Goal: Obtain resource: Download file/media

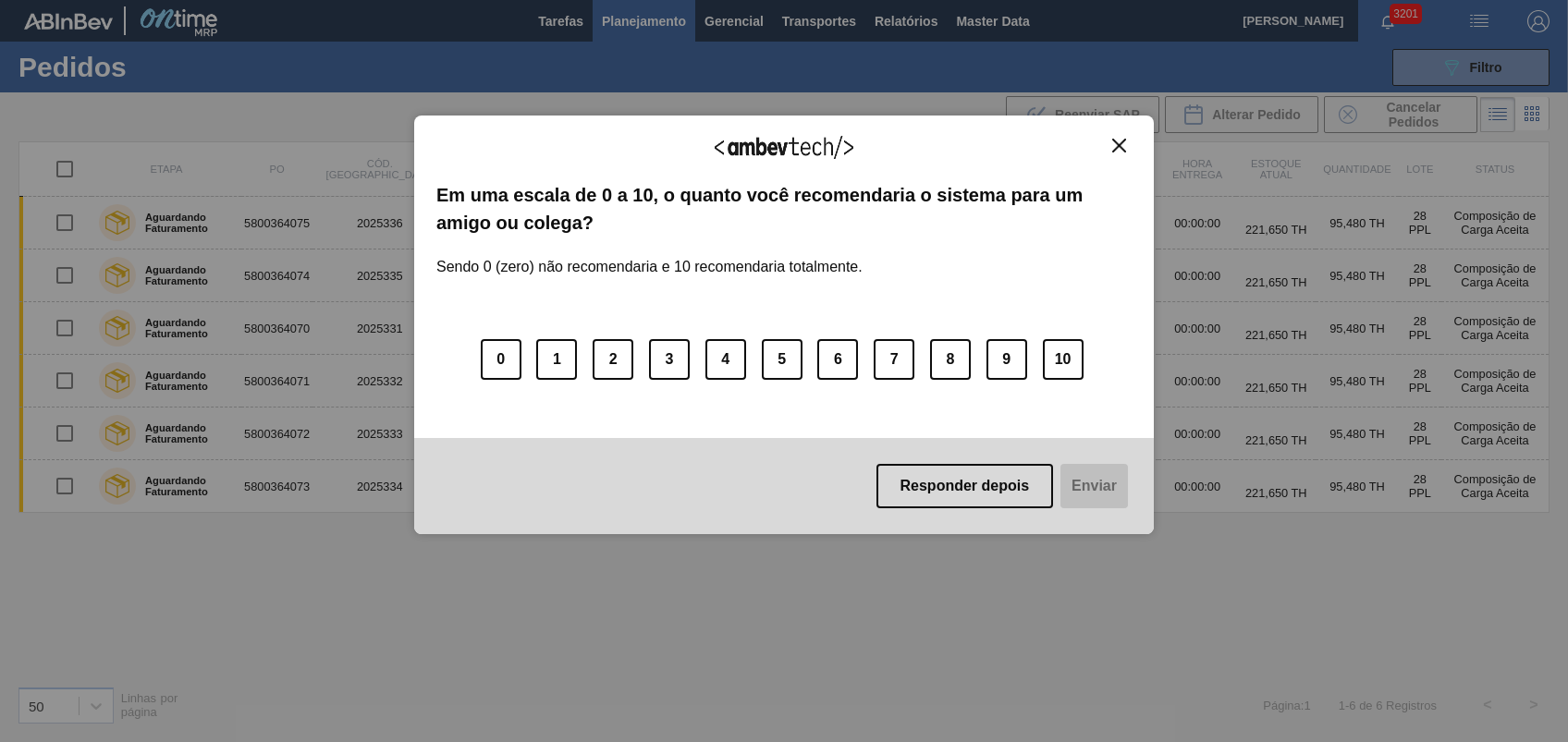
click at [1124, 129] on div "Agradecemos seu feedback! Em uma escala de 0 a 10, o quanto você recomendaria o…" at bounding box center [784, 326] width 739 height 420
click at [1116, 143] on img "Close" at bounding box center [1118, 146] width 14 height 14
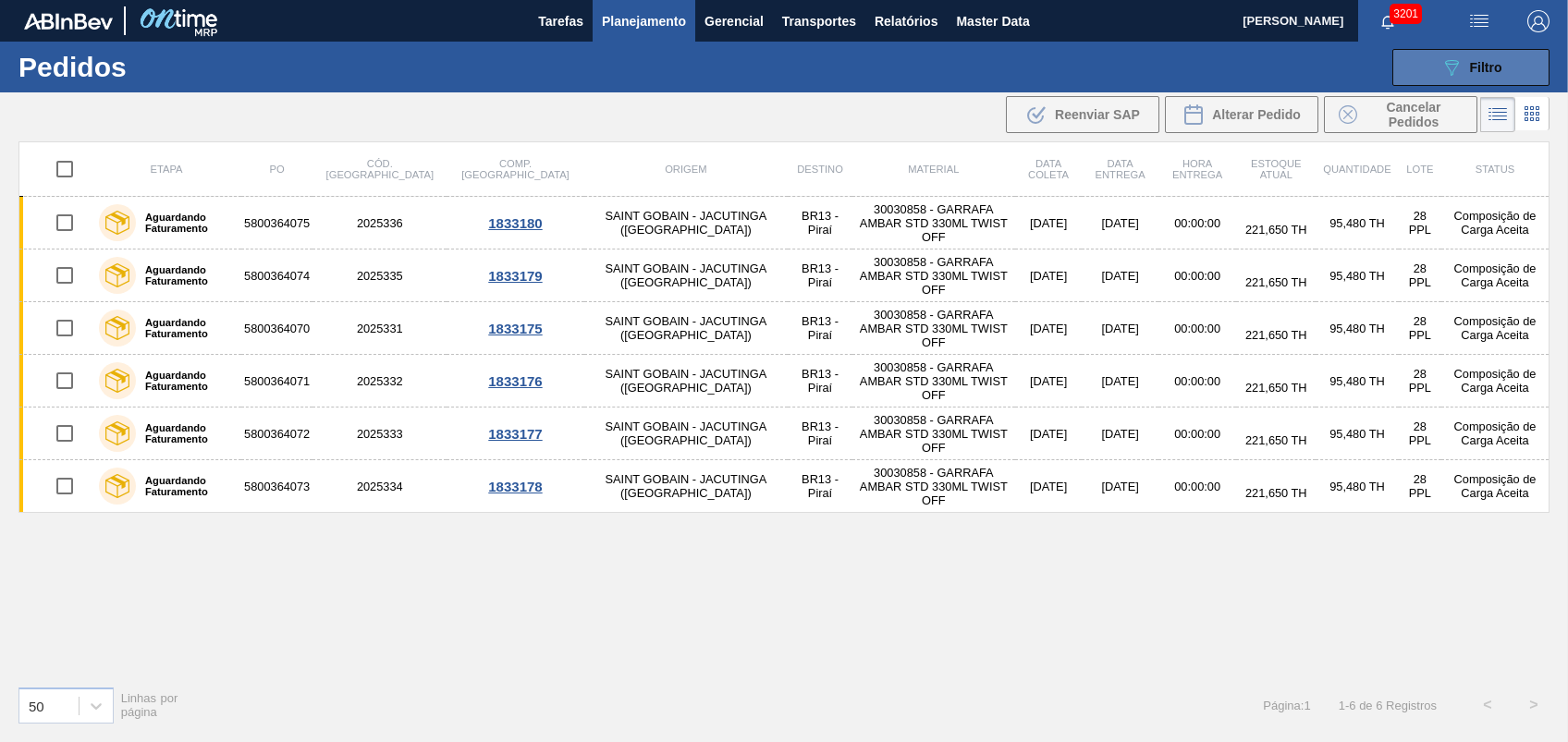
click at [1485, 60] on span "Filtro" at bounding box center [1485, 68] width 32 height 15
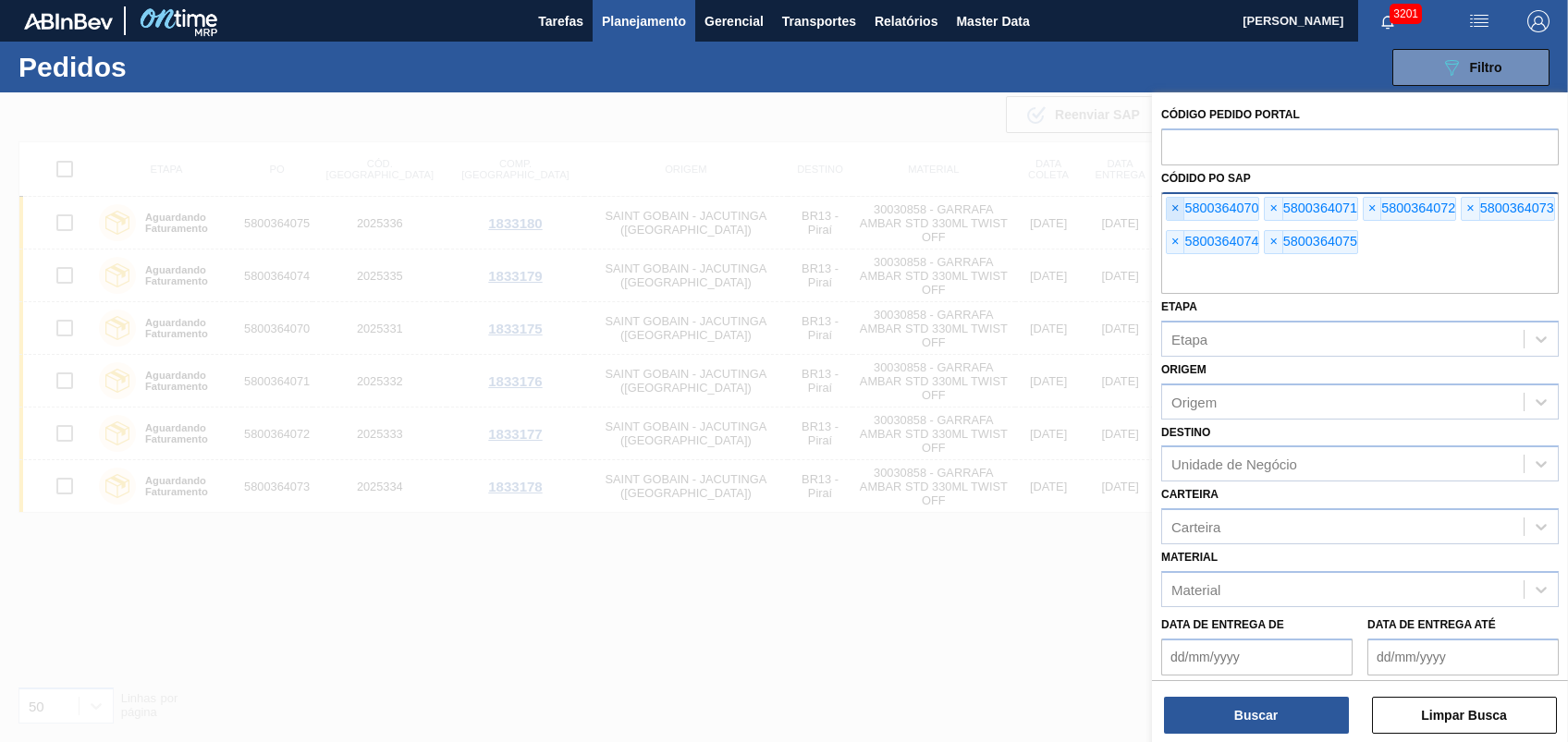
click at [1176, 210] on span "×" at bounding box center [1175, 209] width 18 height 22
click at [1176, 207] on span "×" at bounding box center [1175, 209] width 18 height 22
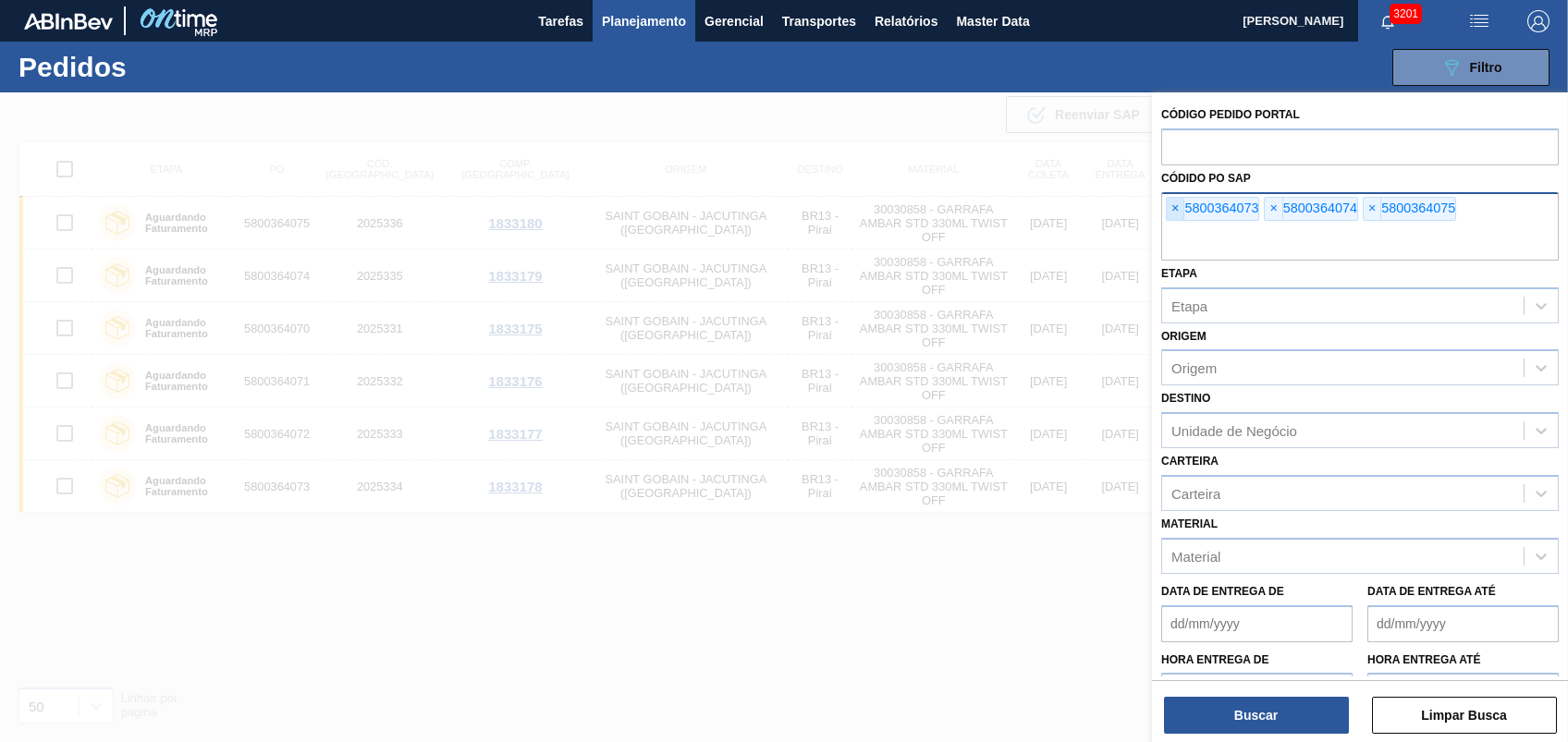
click at [1176, 207] on span "×" at bounding box center [1175, 209] width 18 height 22
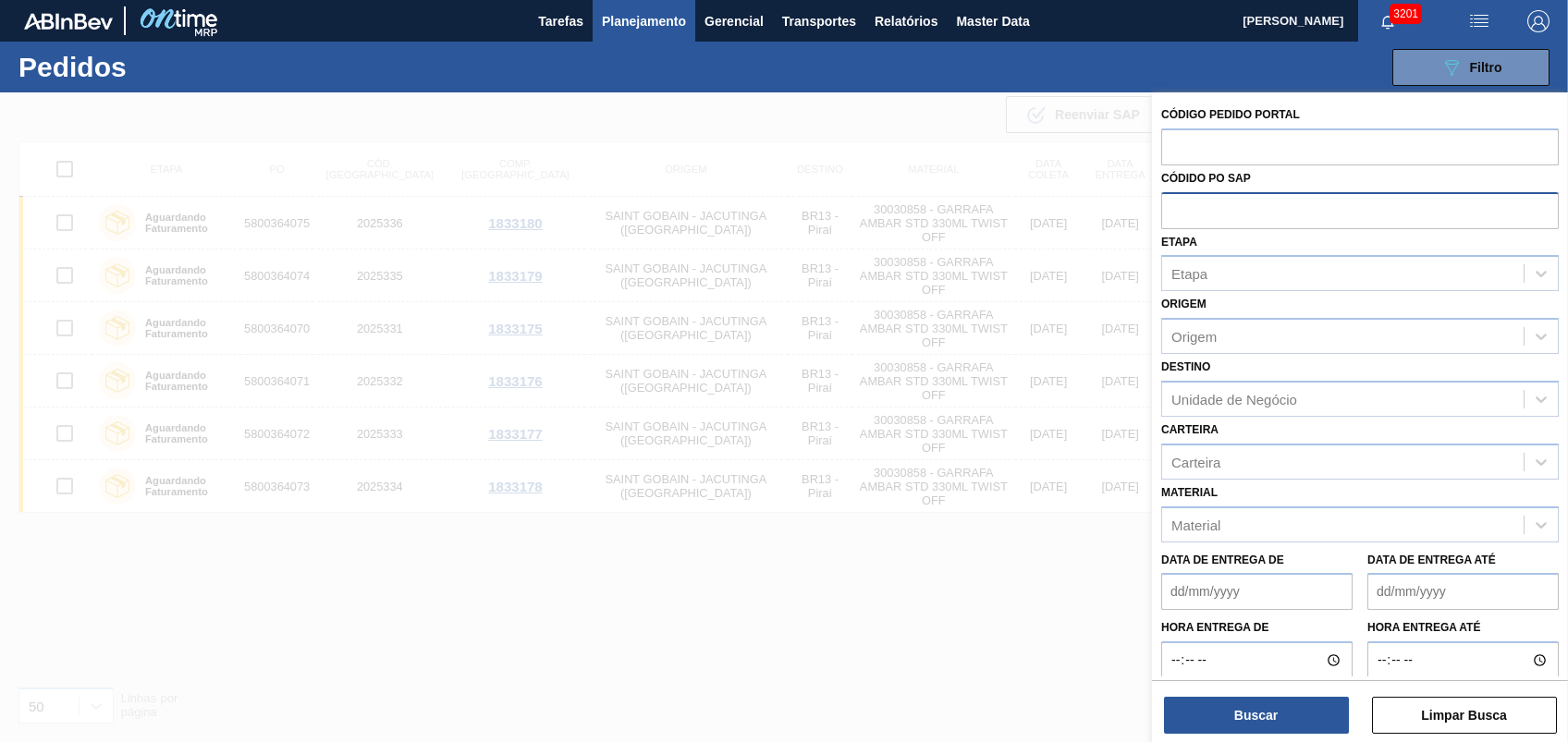
paste input "5800364070"
type input "5800364070"
click at [1245, 724] on button "Buscar" at bounding box center [1256, 716] width 185 height 37
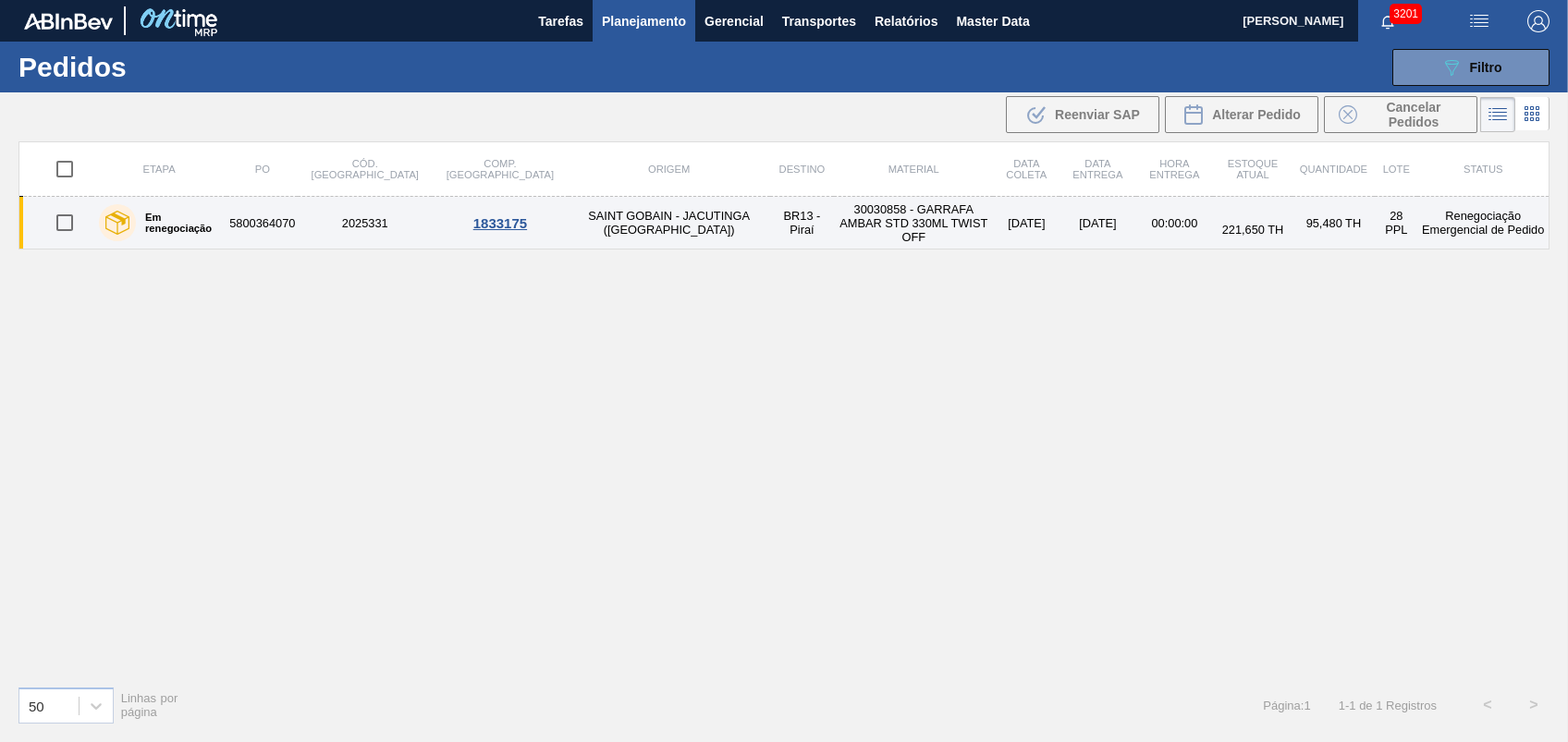
click at [834, 217] on td "30030858 - GARRAFA AMBAR STD 330ML TWIST OFF" at bounding box center [912, 223] width 159 height 53
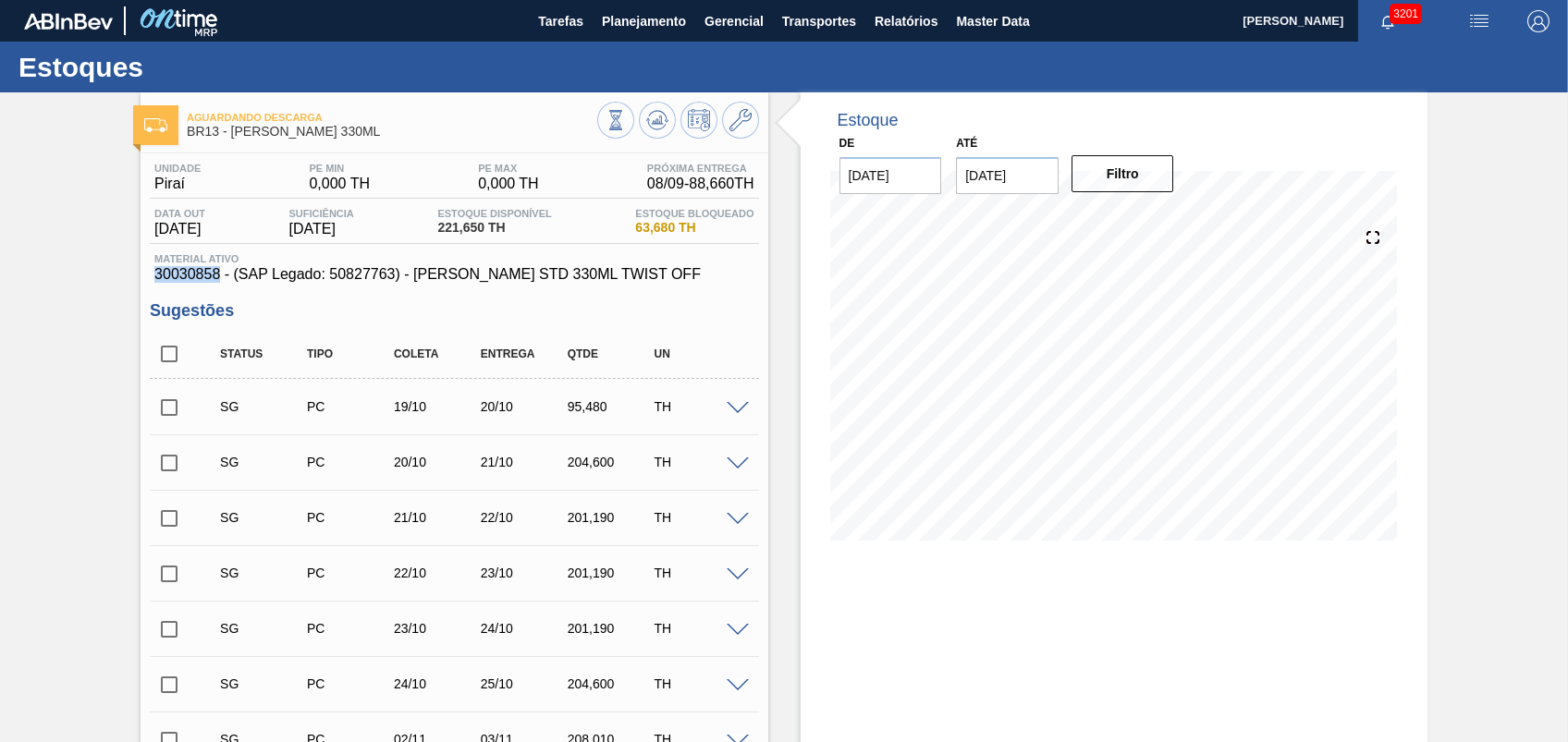
drag, startPoint x: 144, startPoint y: 277, endPoint x: 222, endPoint y: 281, distance: 78.1
copy span "30030858"
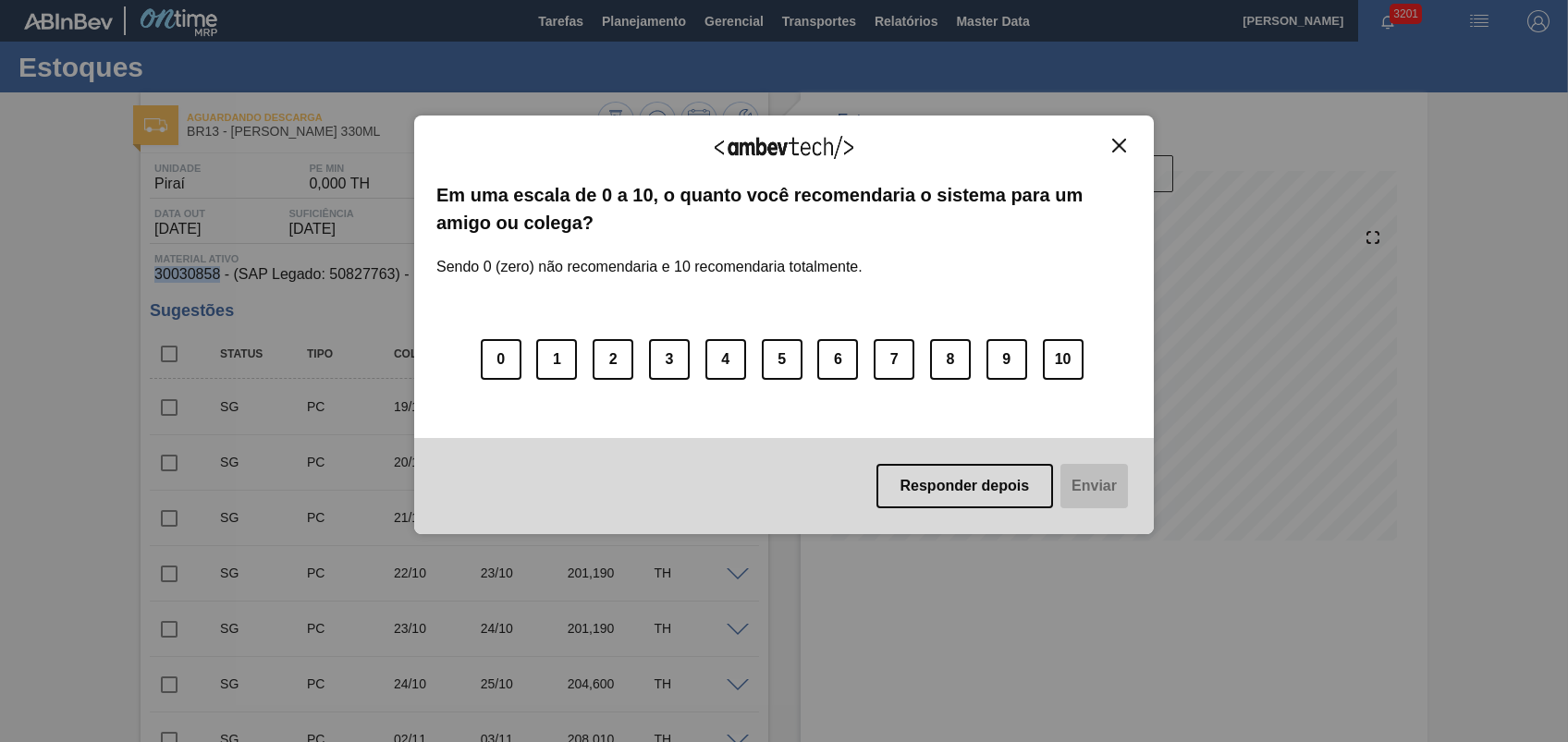
click at [1118, 138] on button "Close" at bounding box center [1118, 146] width 25 height 16
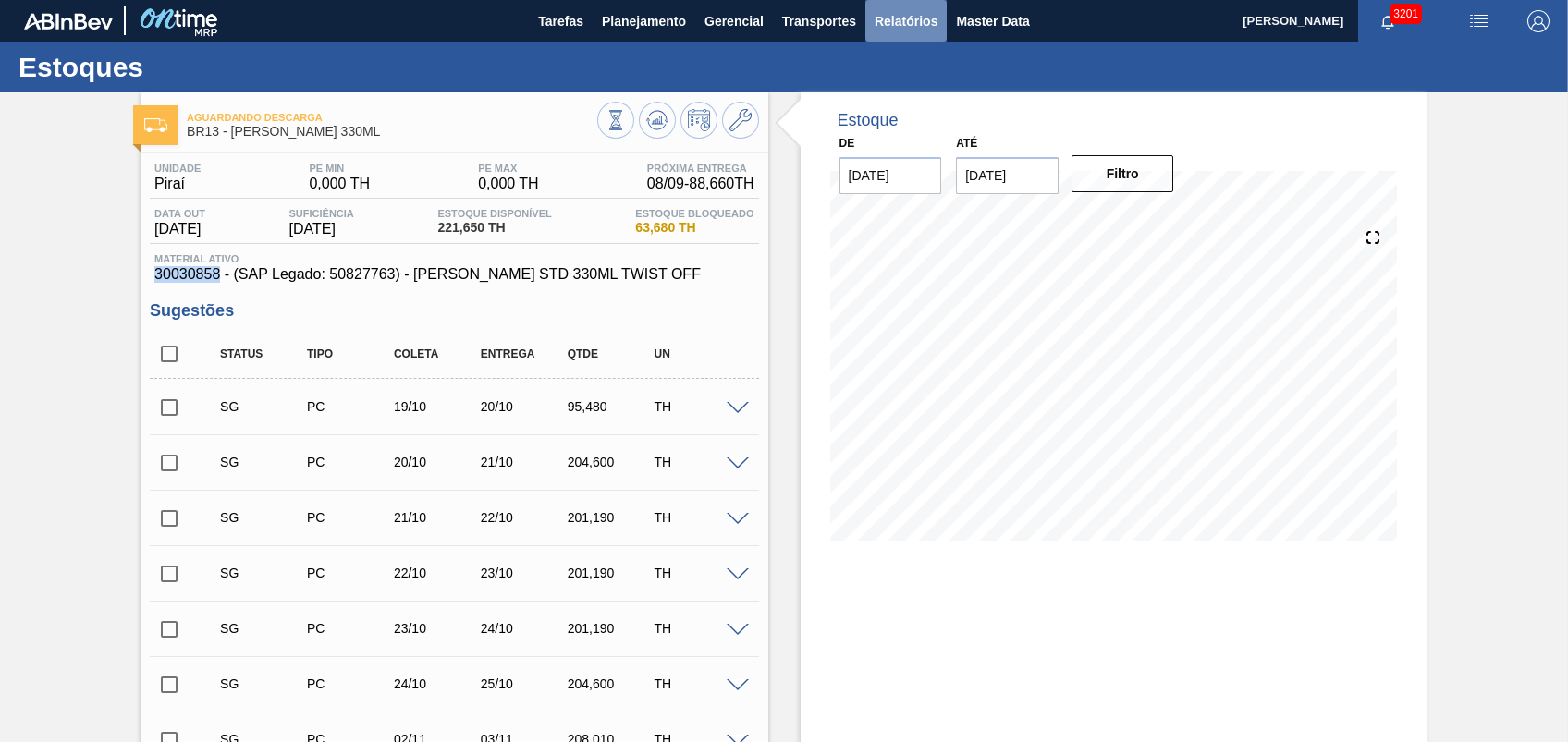
click at [895, 21] on span "Relatórios" at bounding box center [906, 21] width 63 height 22
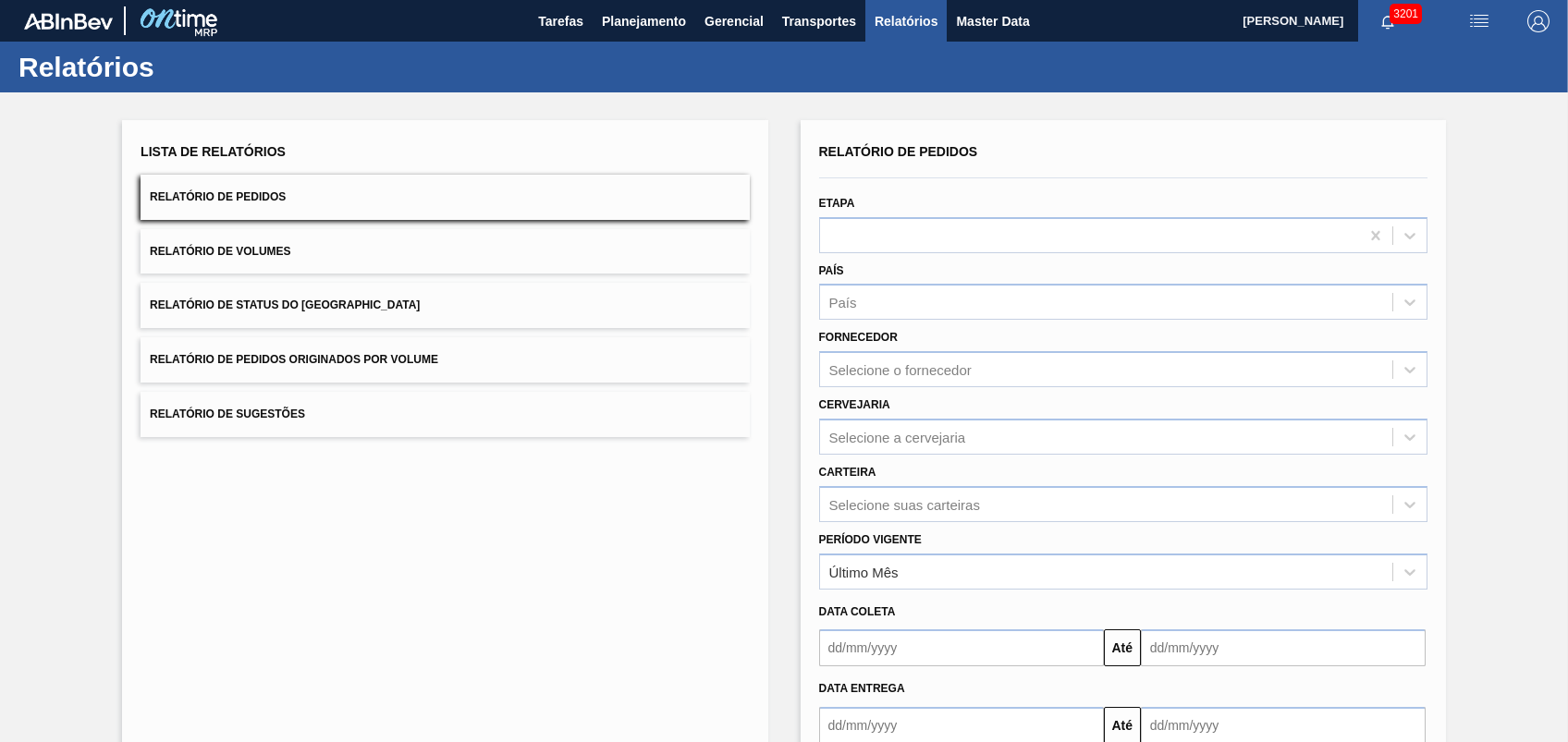
click at [351, 357] on span "Relatório de Pedidos Originados por Volume" at bounding box center [293, 360] width 288 height 13
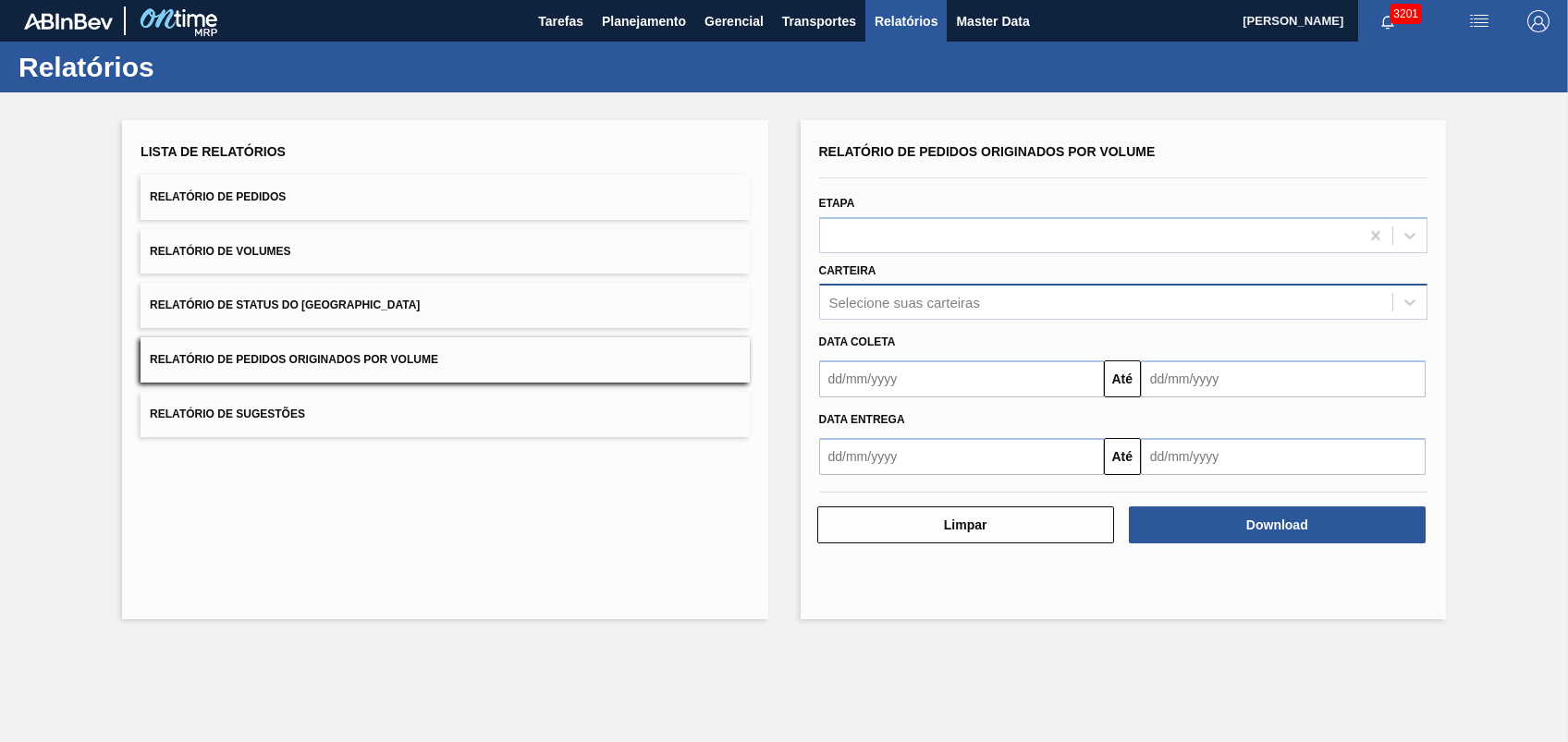
click at [914, 306] on div "Selecione suas carteiras" at bounding box center [904, 302] width 150 height 16
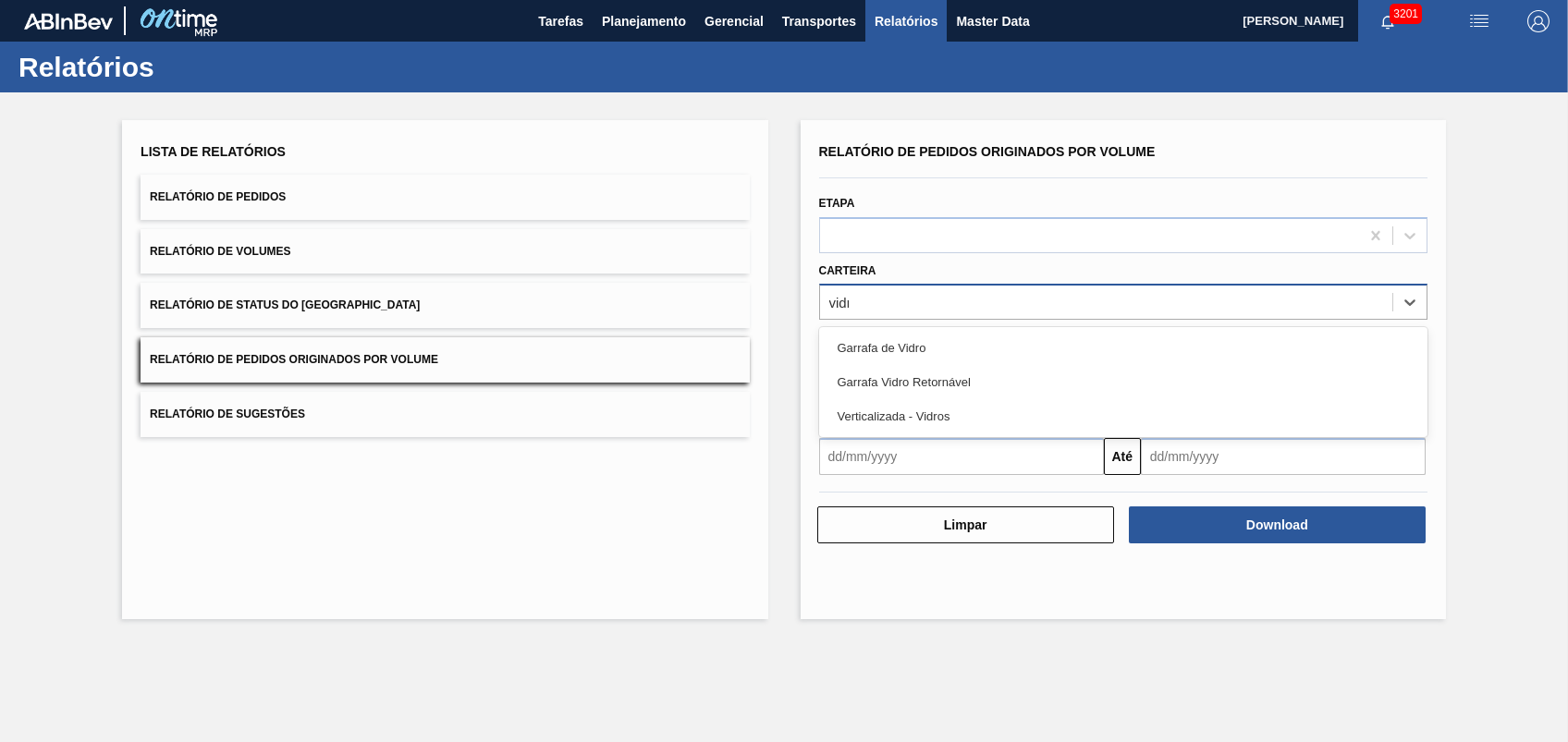
type input "vidro"
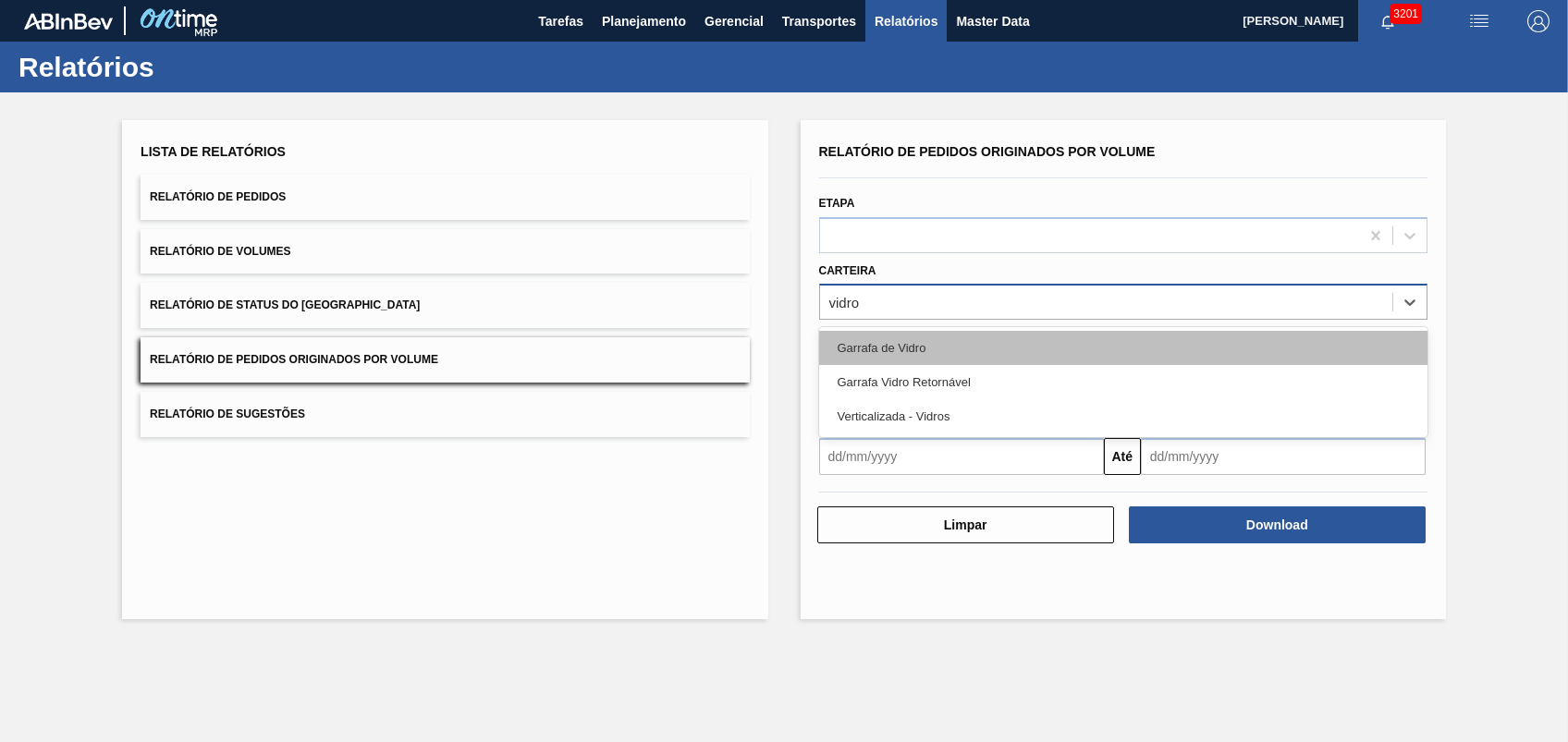
click at [983, 350] on div "Garrafa de Vidro" at bounding box center [1123, 348] width 608 height 34
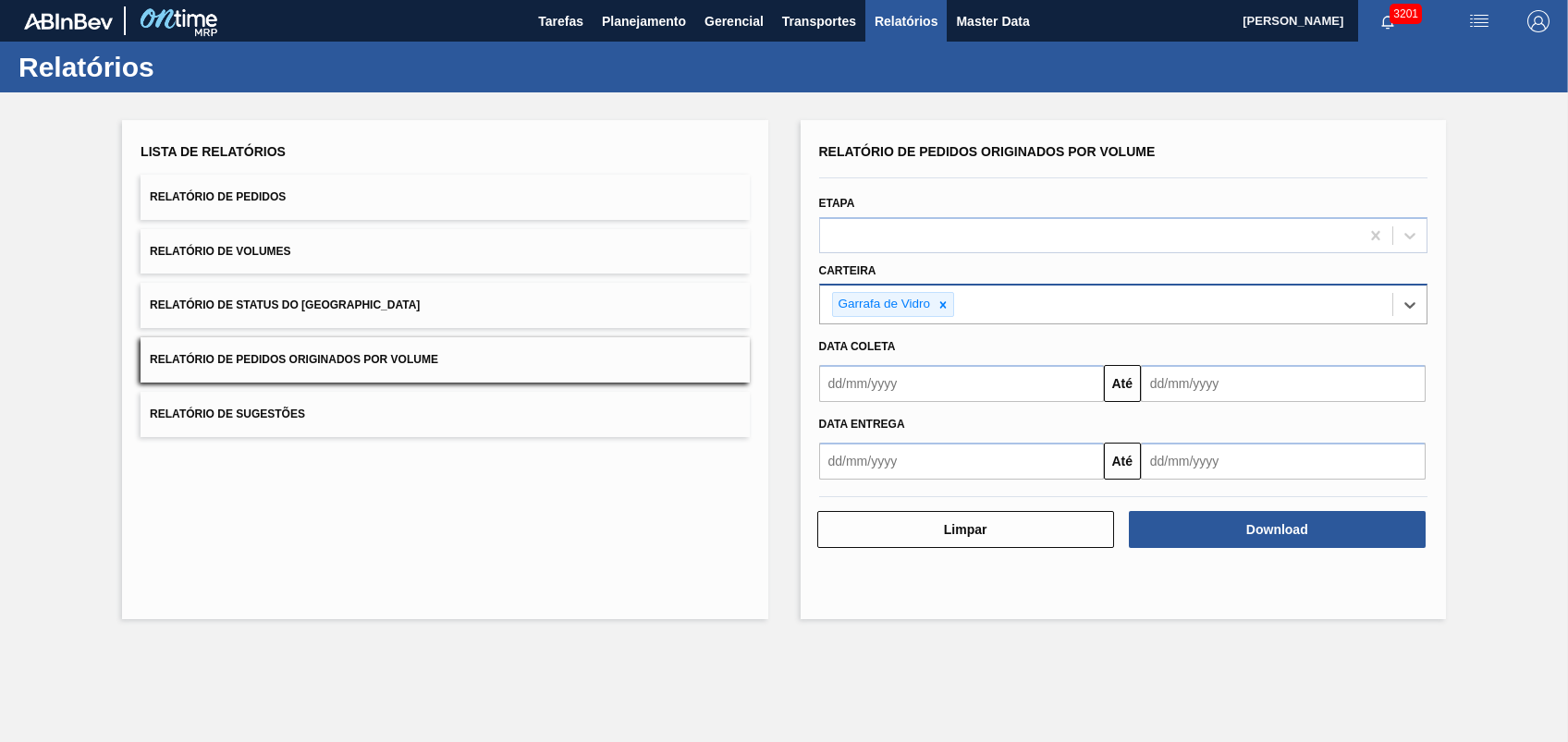
click at [981, 379] on input "text" at bounding box center [961, 384] width 285 height 37
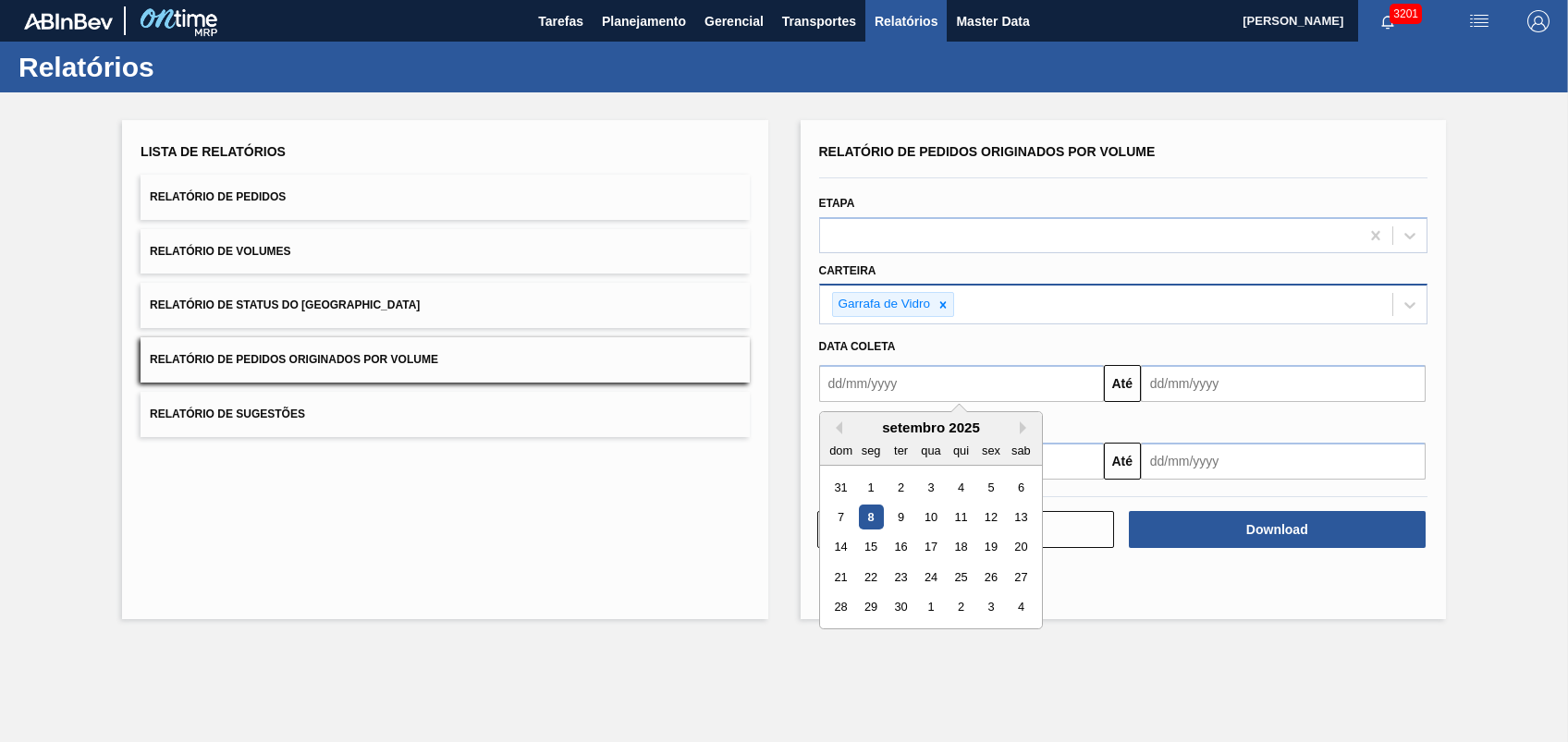
type input "[DATE]"
click at [1231, 384] on input "[DATE]" at bounding box center [1282, 384] width 285 height 37
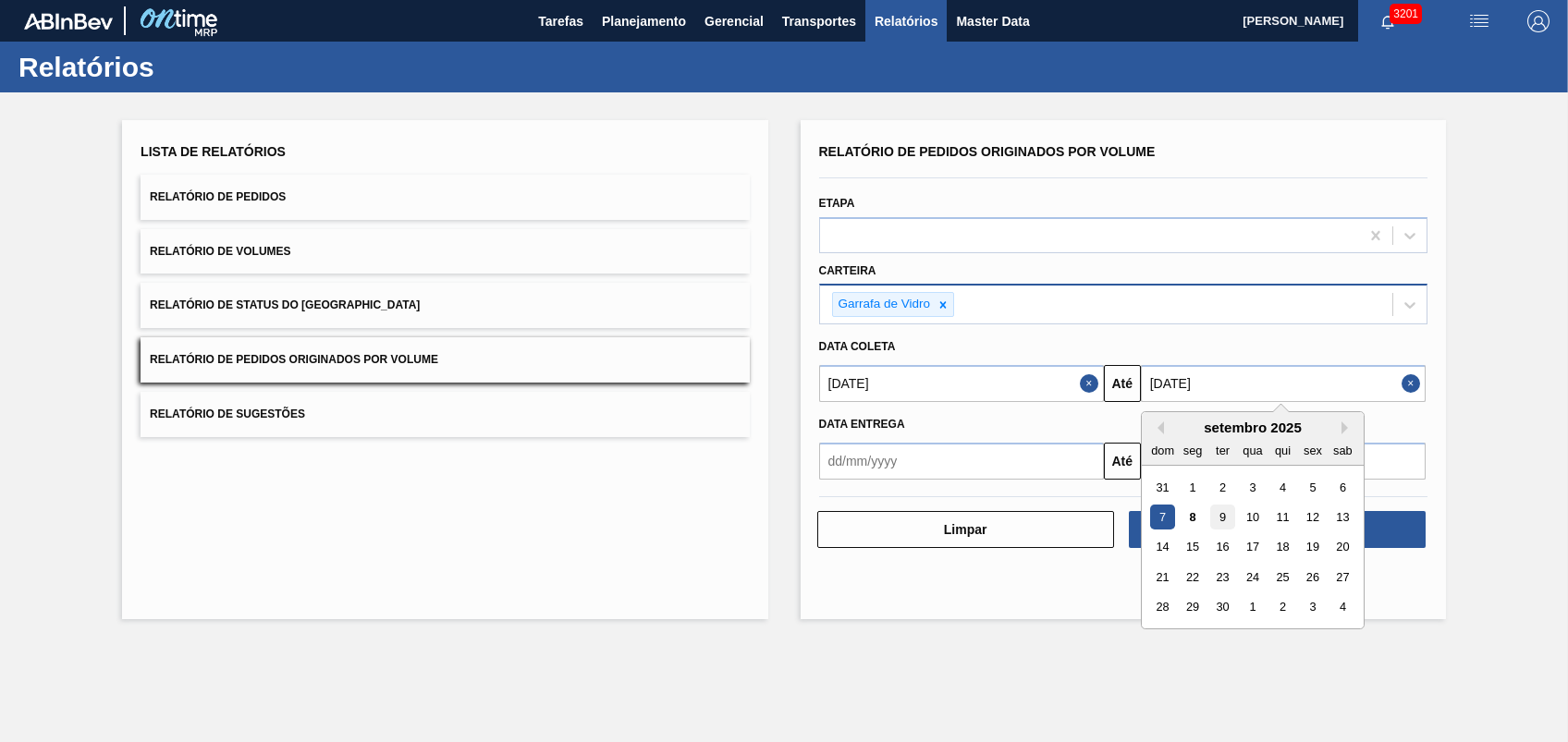
click at [1222, 521] on div "9" at bounding box center [1222, 517] width 25 height 25
type input "[DATE]"
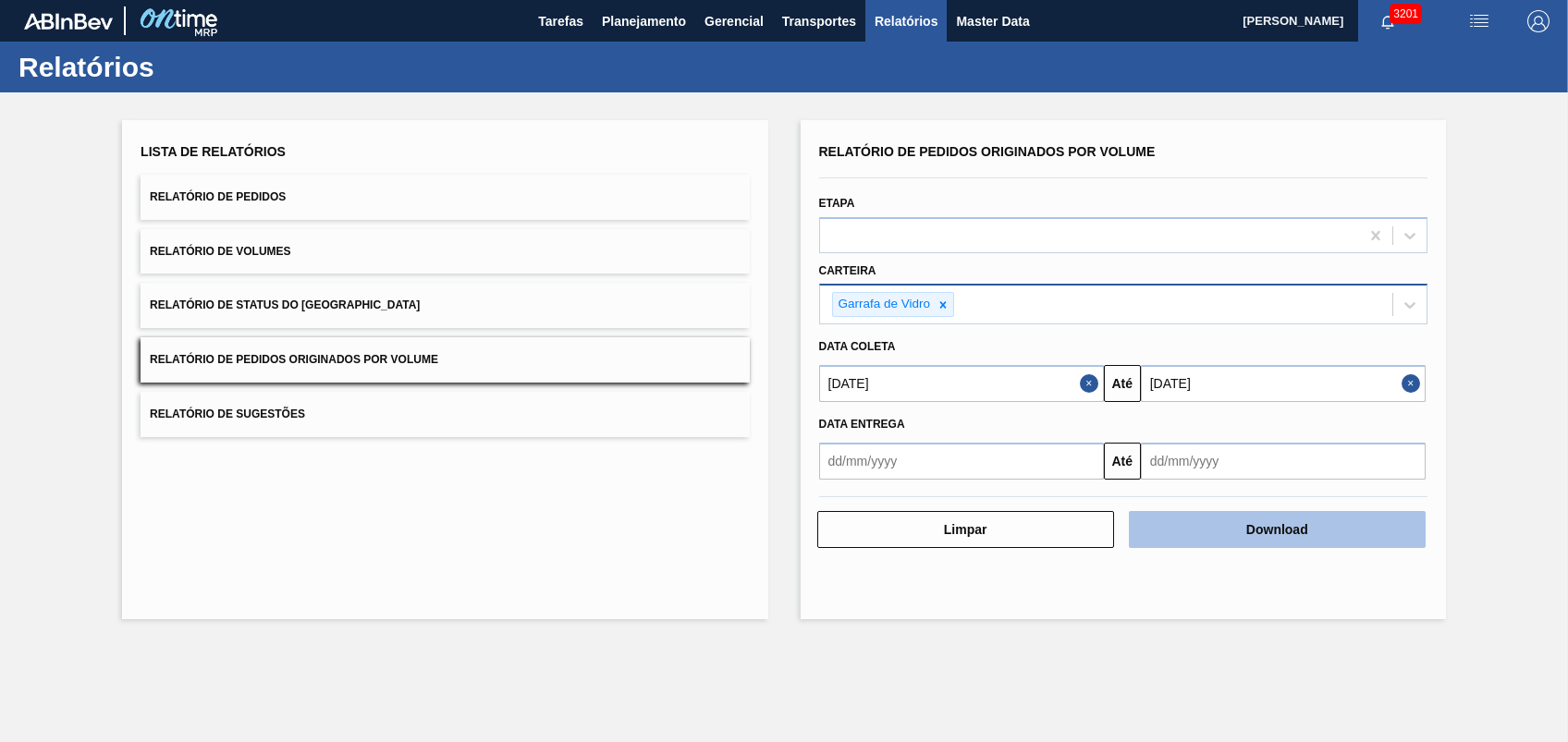
click at [1158, 526] on button "Download" at bounding box center [1277, 530] width 297 height 37
